Goal: Task Accomplishment & Management: Use online tool/utility

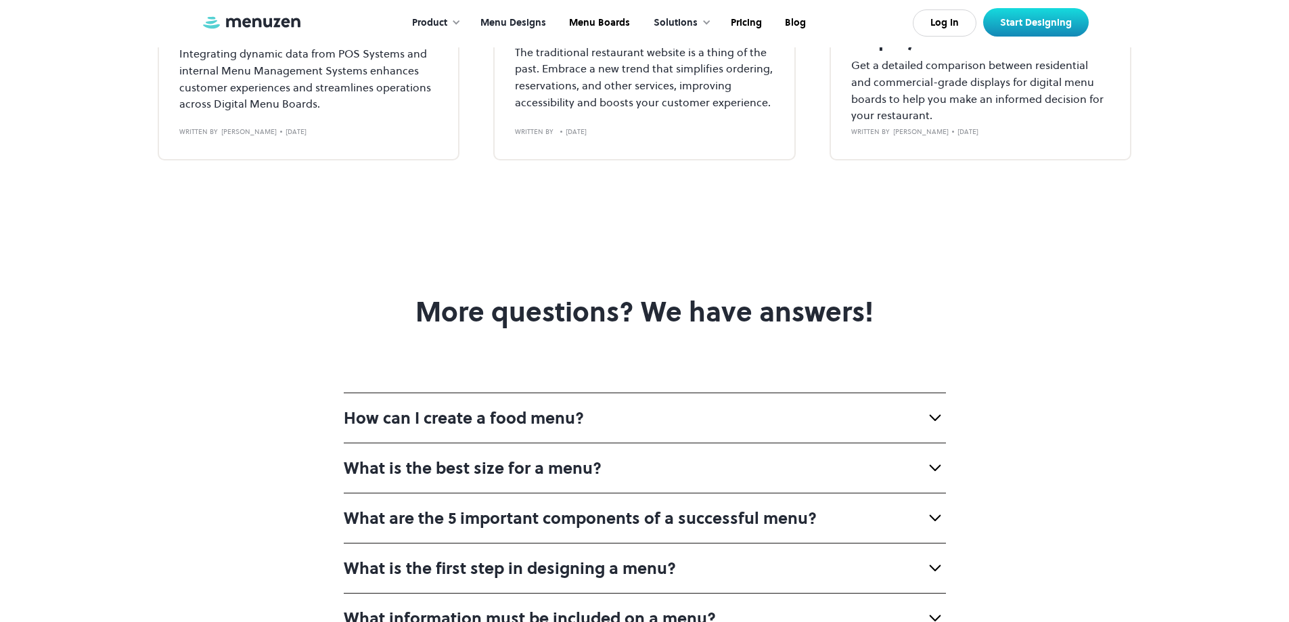
scroll to position [4533, 0]
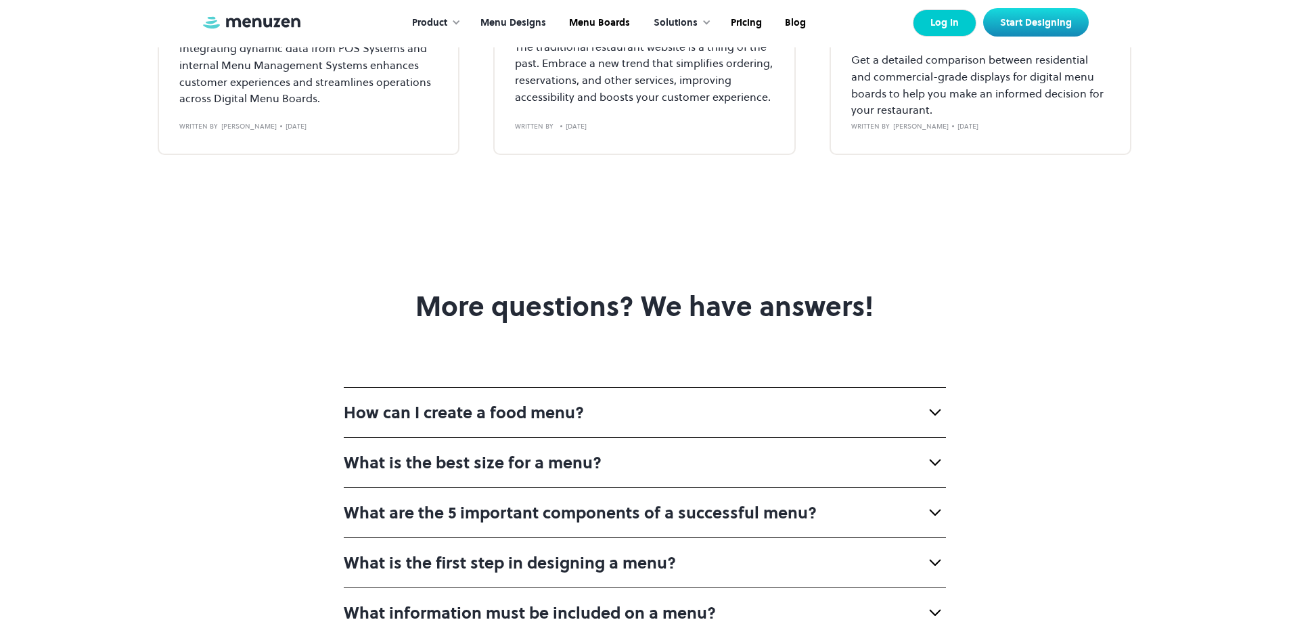
click at [943, 26] on link "Log In" at bounding box center [945, 22] width 64 height 27
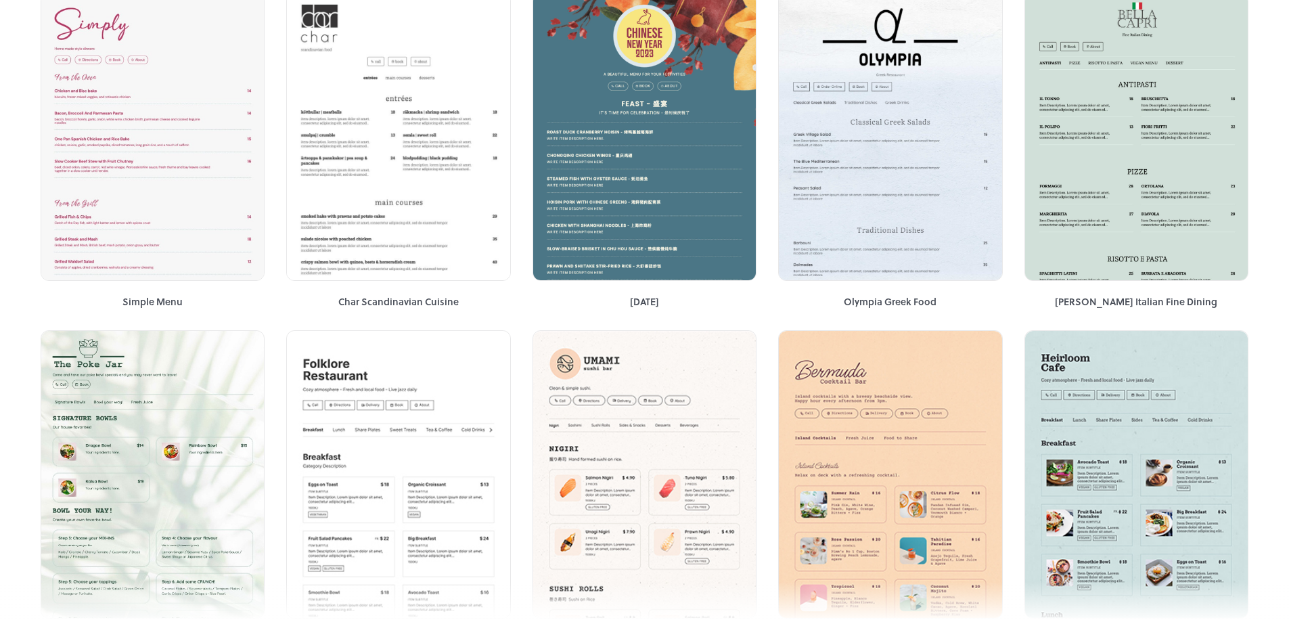
click at [1282, 213] on div "Start from Scratch Popular Nourish Popular Shanghai Garden Chinese Popular Taqu…" at bounding box center [644, 503] width 1289 height 4420
click at [1279, 226] on div "Start from Scratch Popular Nourish Popular Shanghai Garden Chinese Popular Taqu…" at bounding box center [644, 503] width 1289 height 4420
click at [1276, 250] on div "Start from Scratch Popular Nourish Popular Shanghai Garden Chinese Popular Taqu…" at bounding box center [644, 503] width 1289 height 4420
click at [1273, 256] on div "Start from Scratch Popular Nourish Popular Shanghai Garden Chinese Popular Taqu…" at bounding box center [644, 503] width 1289 height 4420
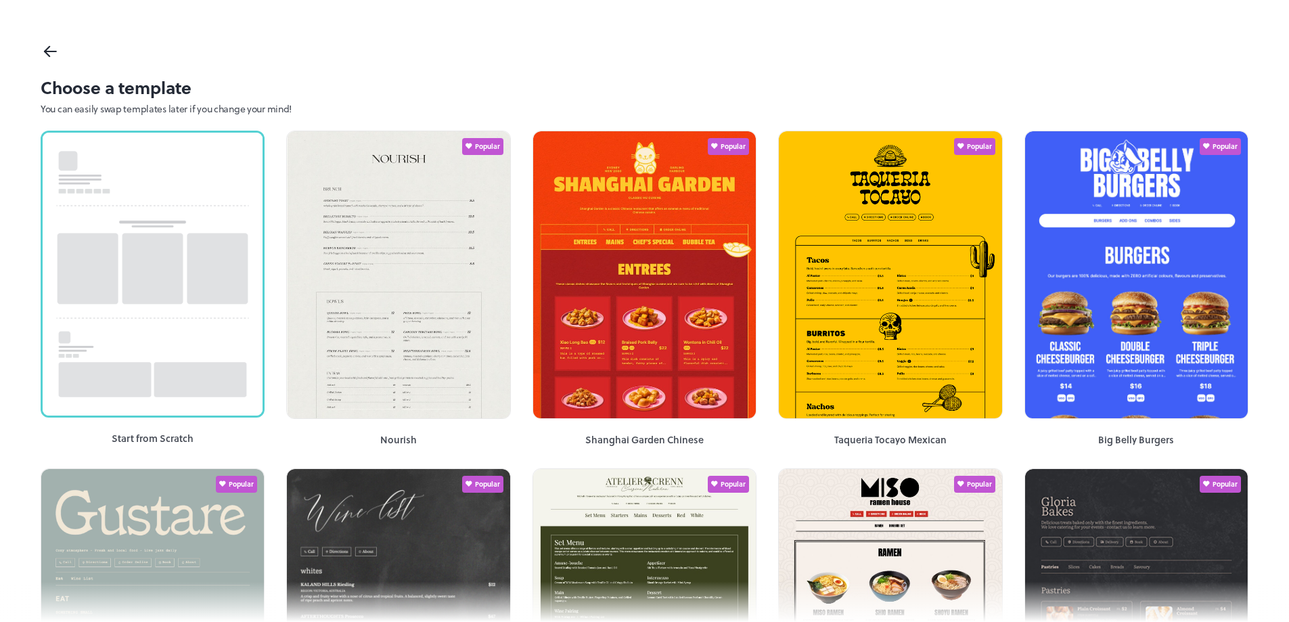
click at [50, 55] on icon at bounding box center [51, 51] width 20 height 20
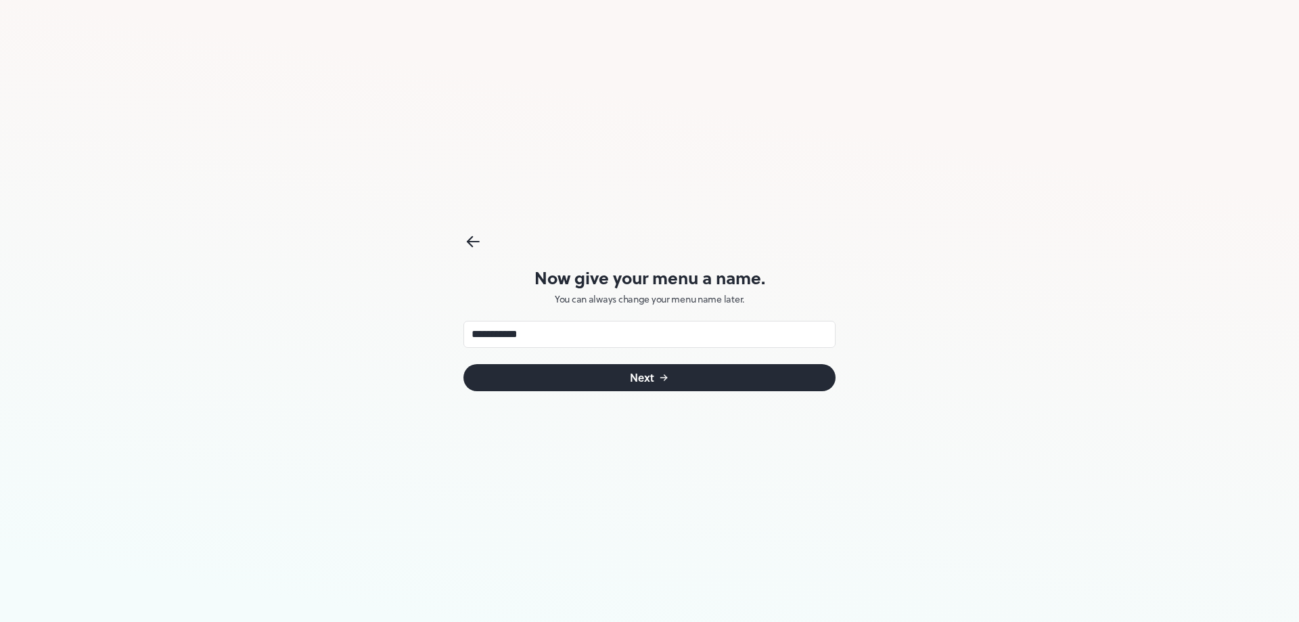
click at [648, 380] on div "Next" at bounding box center [642, 377] width 24 height 11
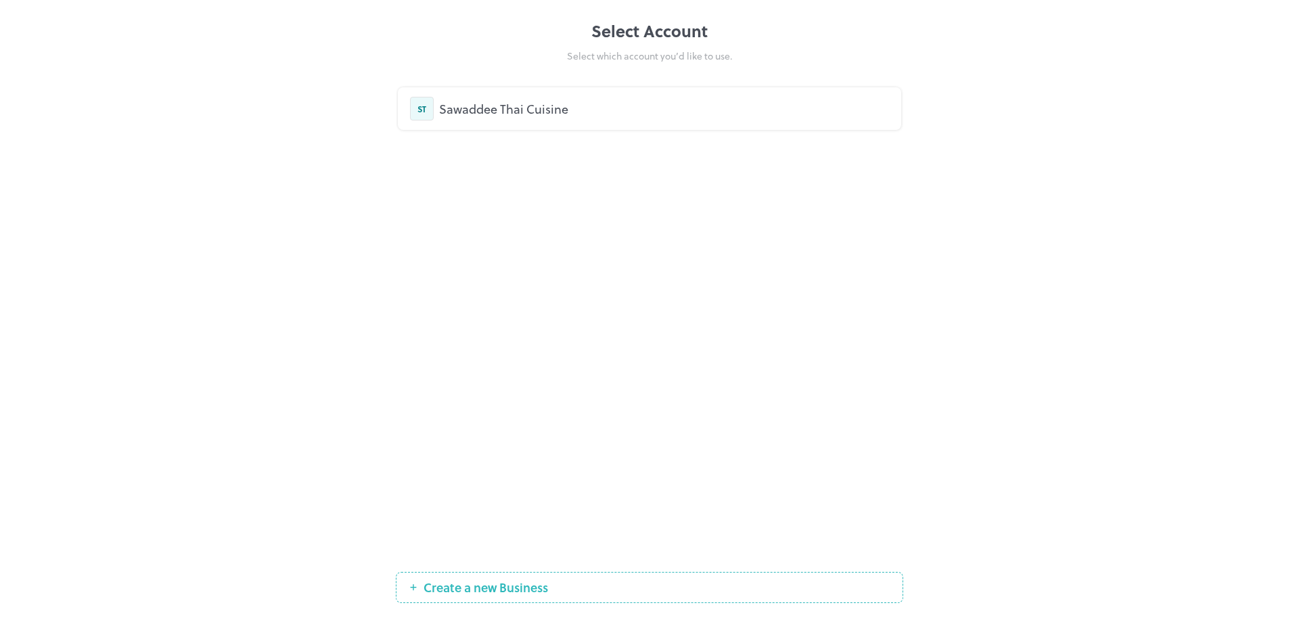
click at [509, 111] on div "Sawaddee Thai Cuisine" at bounding box center [664, 108] width 450 height 18
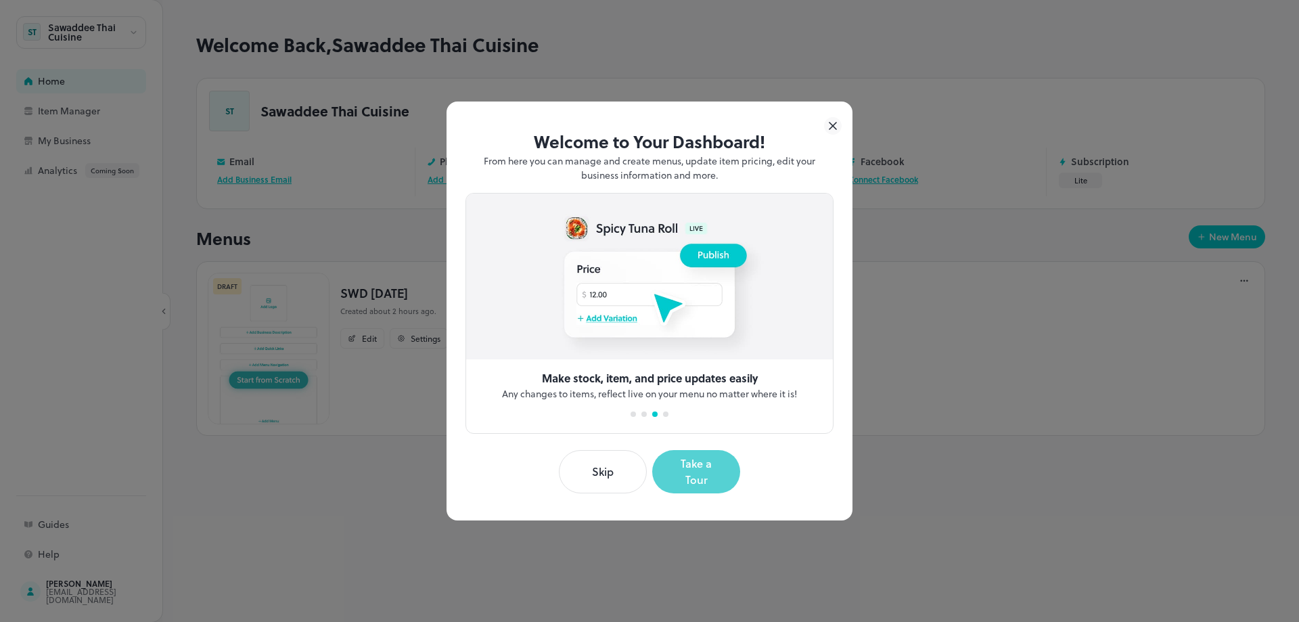
click at [708, 473] on button "Take a Tour" at bounding box center [696, 471] width 88 height 43
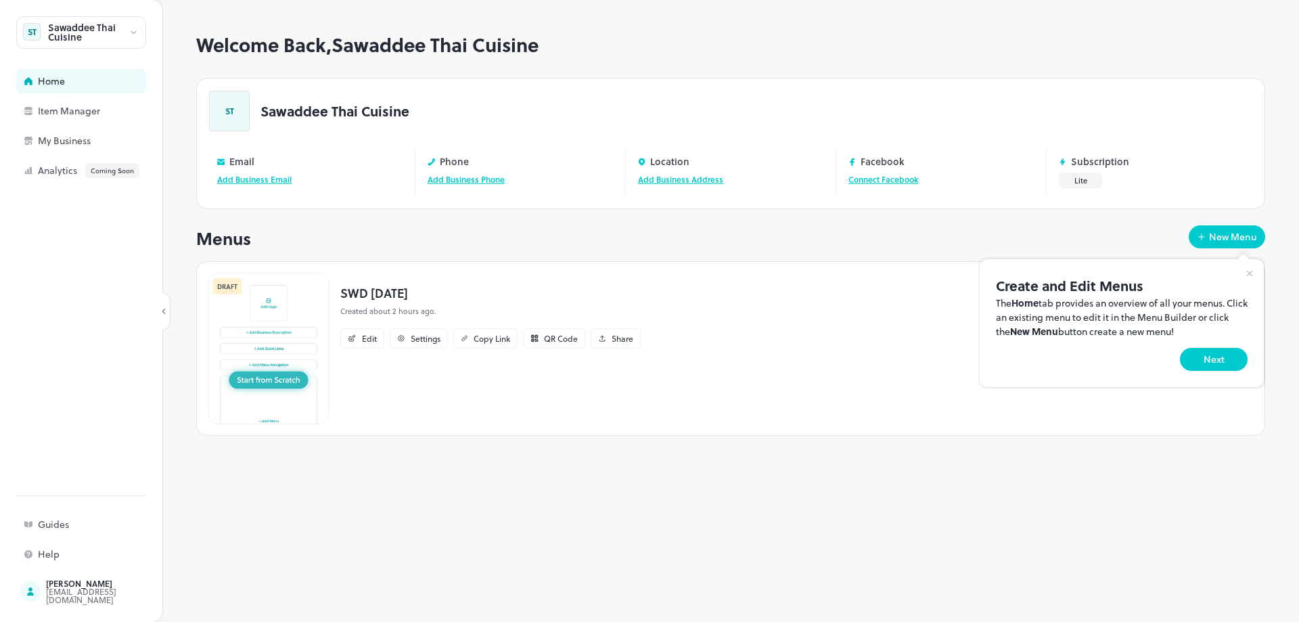
click at [60, 112] on div at bounding box center [649, 311] width 1299 height 622
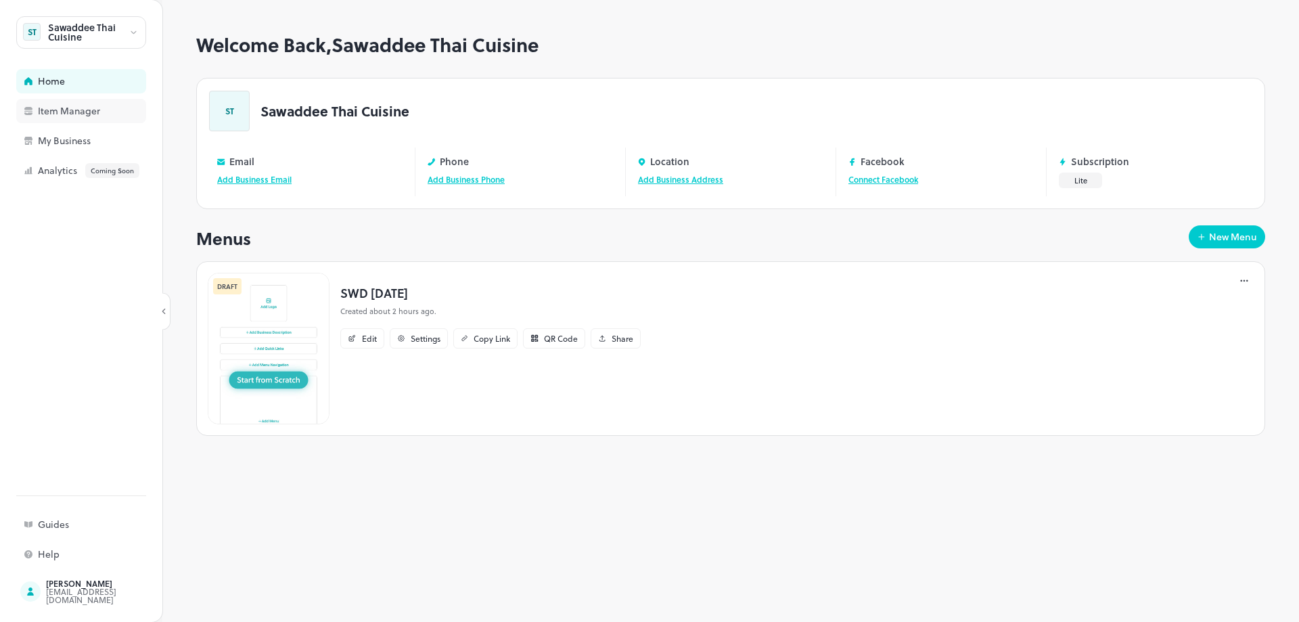
click at [55, 108] on div "Item Manager" at bounding box center [105, 110] width 135 height 9
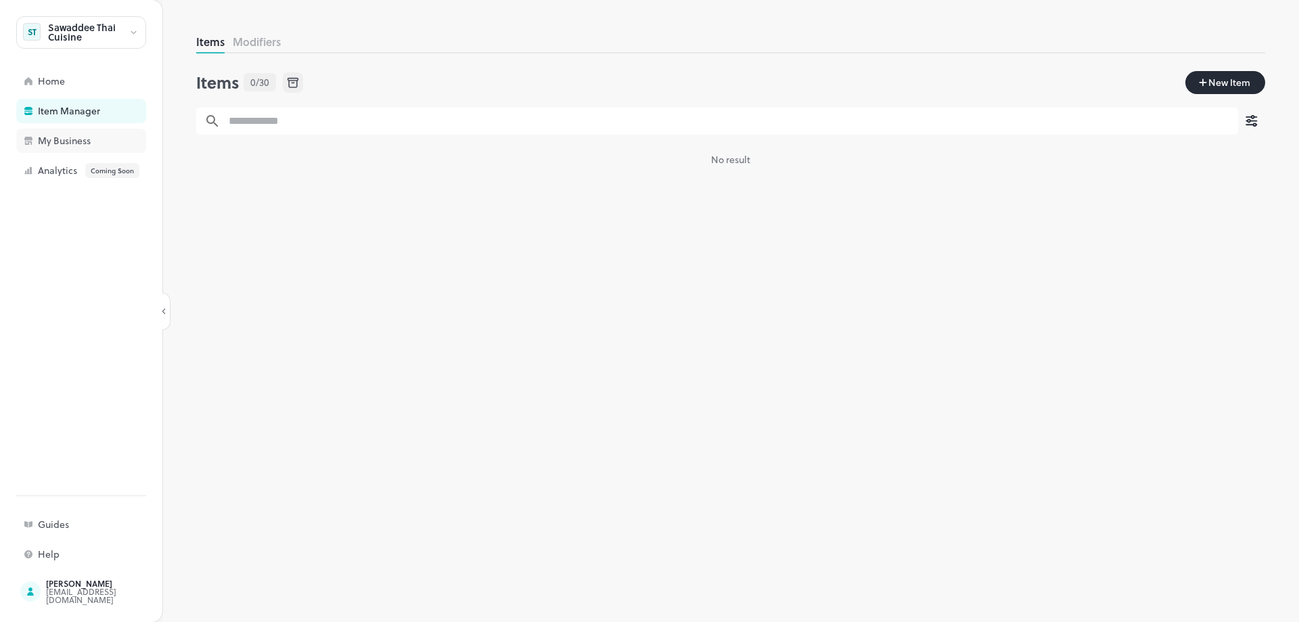
click at [64, 142] on div "My Business" at bounding box center [105, 140] width 135 height 9
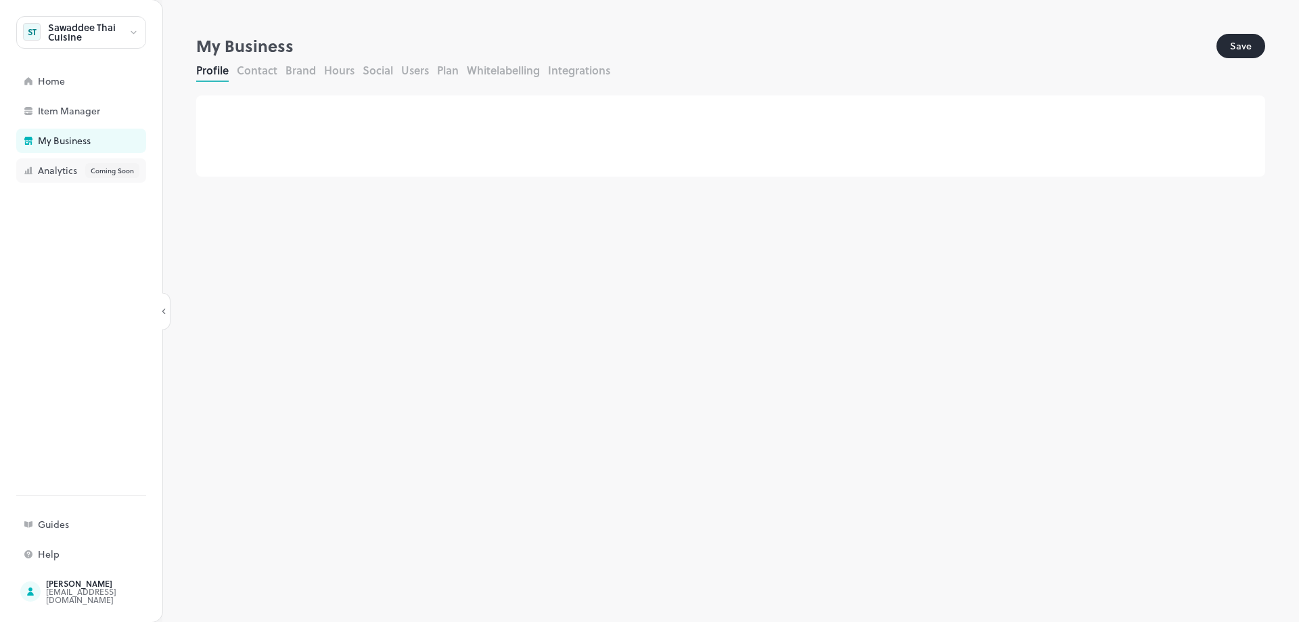
click at [55, 173] on div "Analytics Coming Soon" at bounding box center [105, 170] width 135 height 15
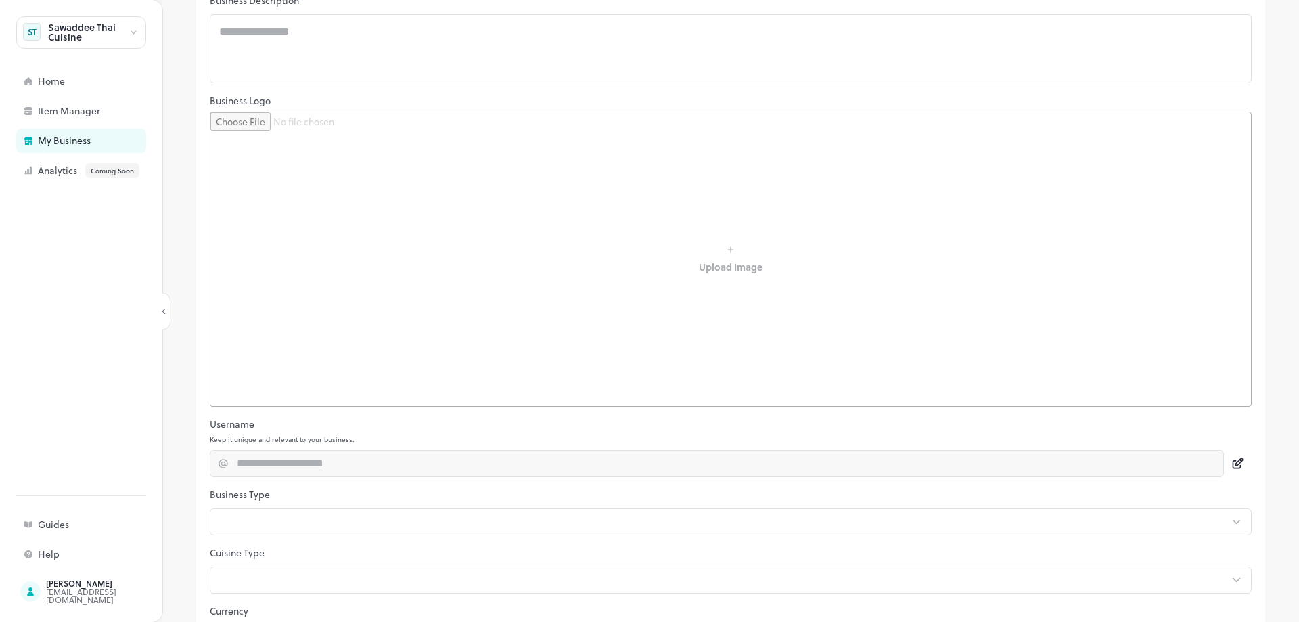
scroll to position [257, 0]
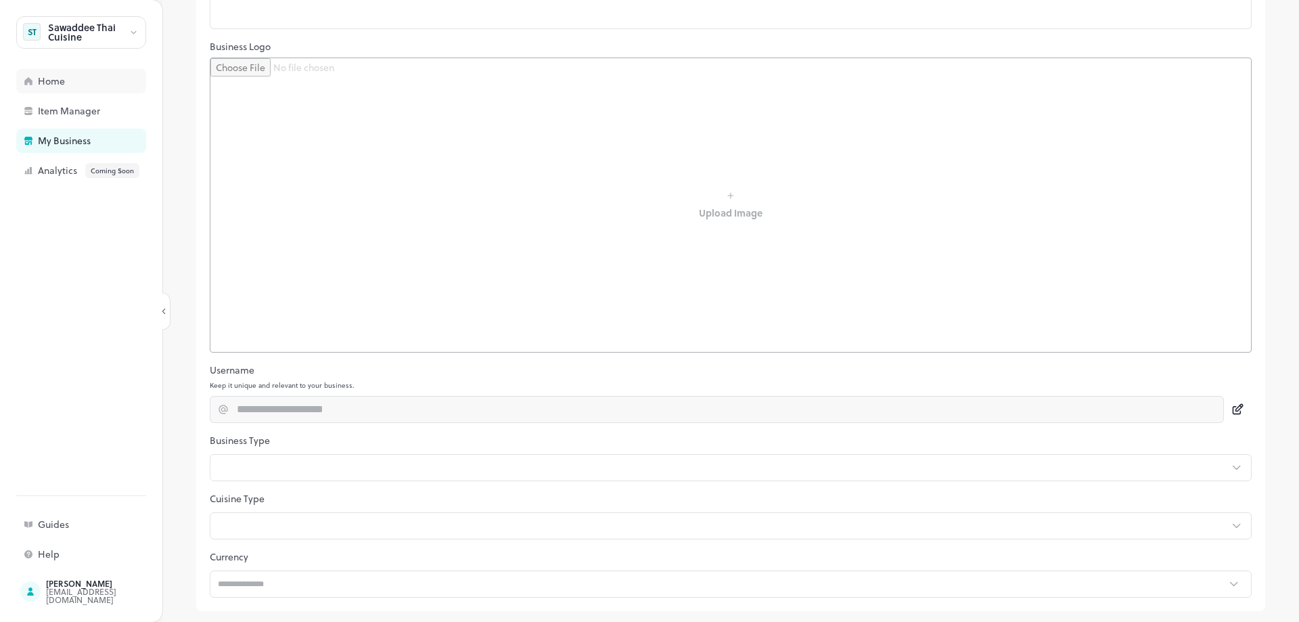
click at [46, 78] on div "Home" at bounding box center [105, 80] width 135 height 9
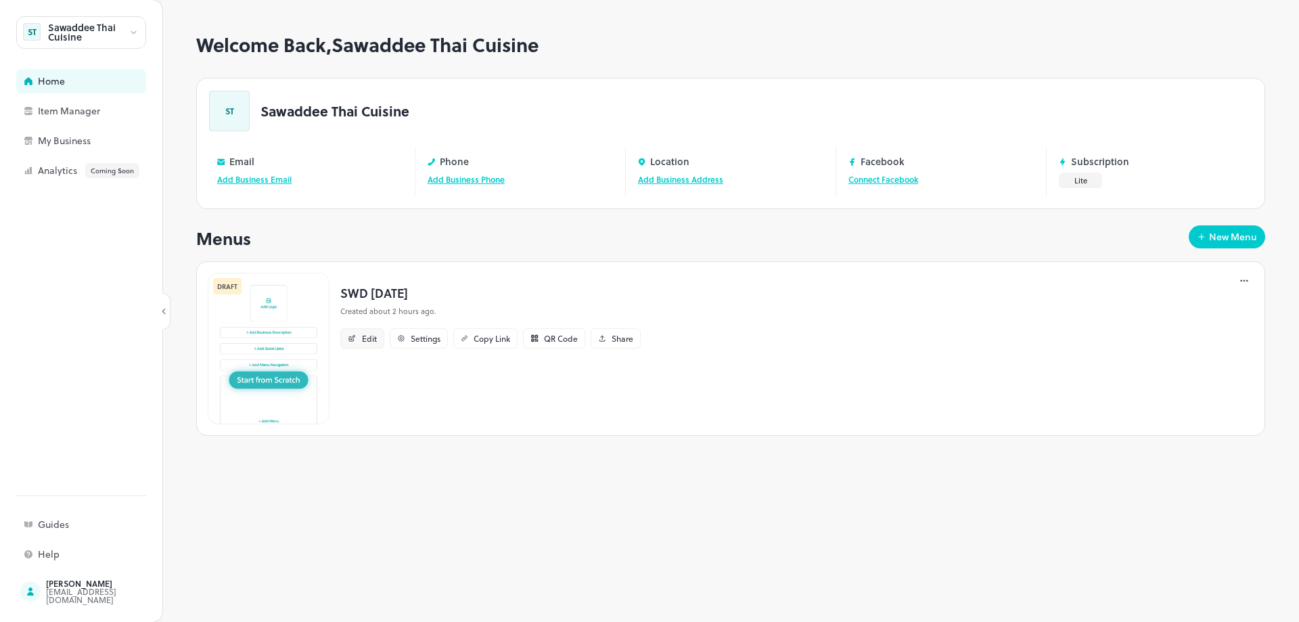
click at [363, 338] on div "Edit" at bounding box center [369, 338] width 15 height 8
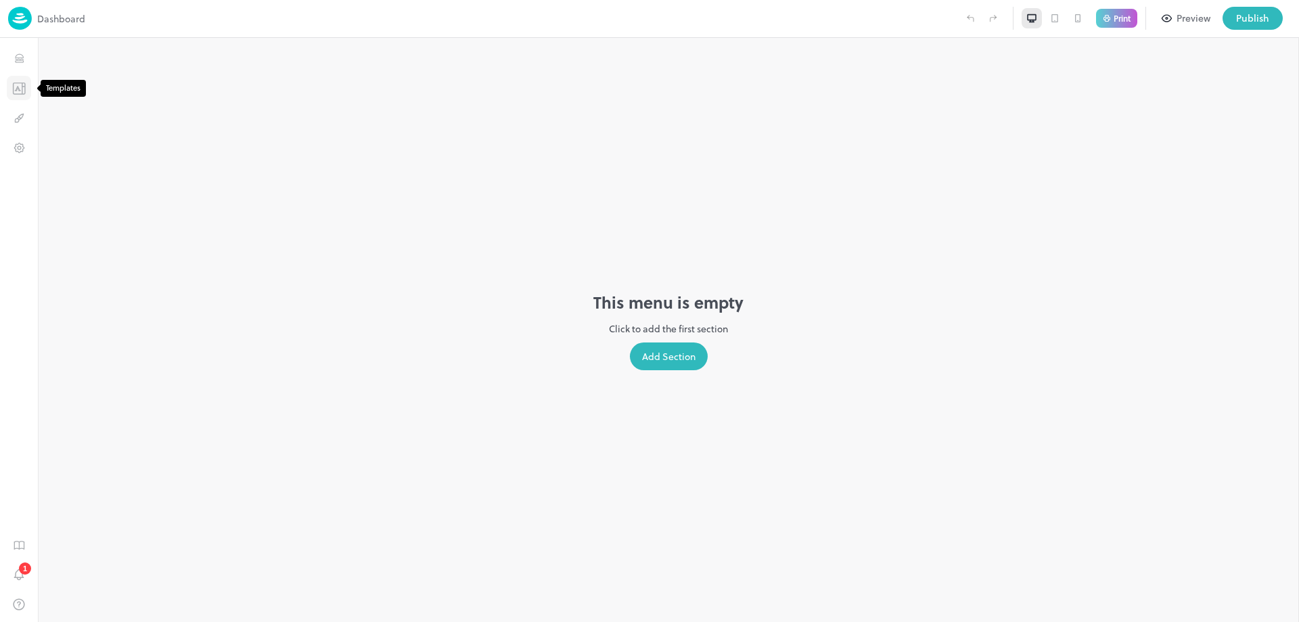
click at [21, 91] on icon "Templates" at bounding box center [19, 88] width 14 height 13
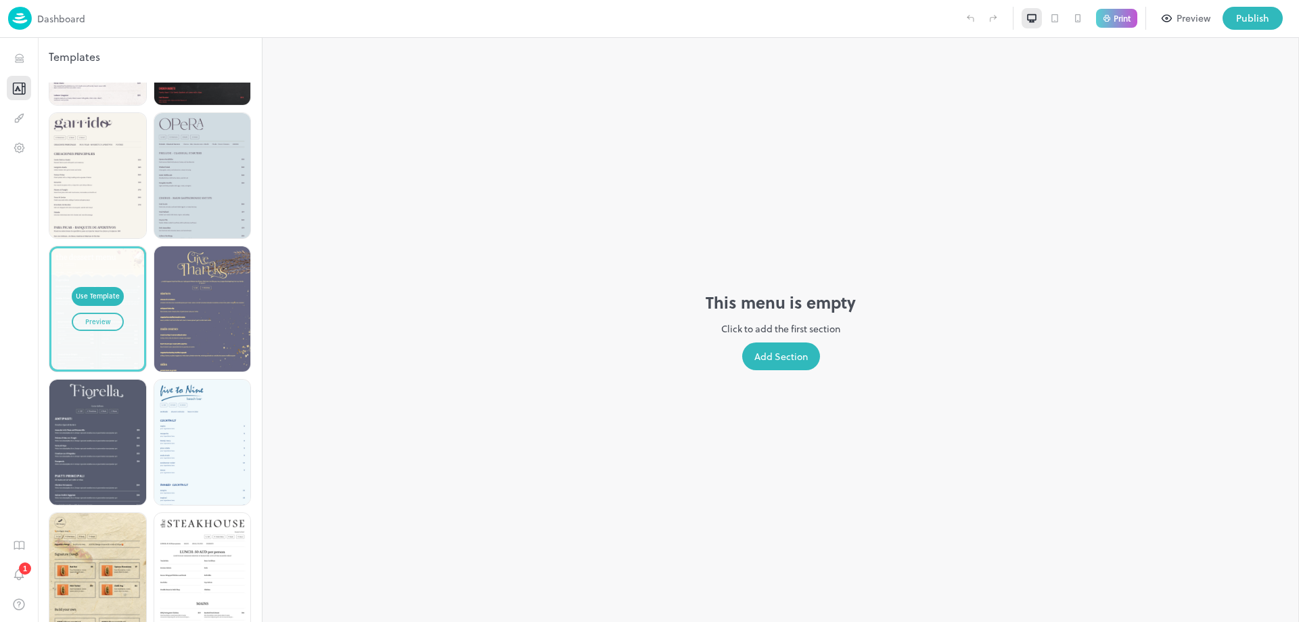
scroll to position [2427, 0]
